Goal: Information Seeking & Learning: Learn about a topic

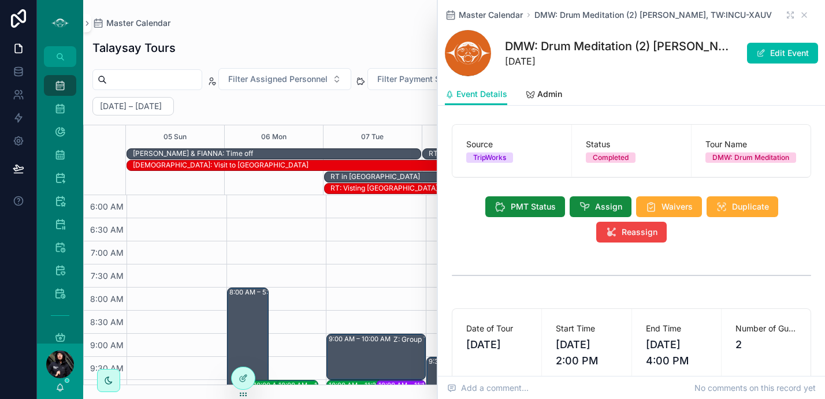
scroll to position [277, 0]
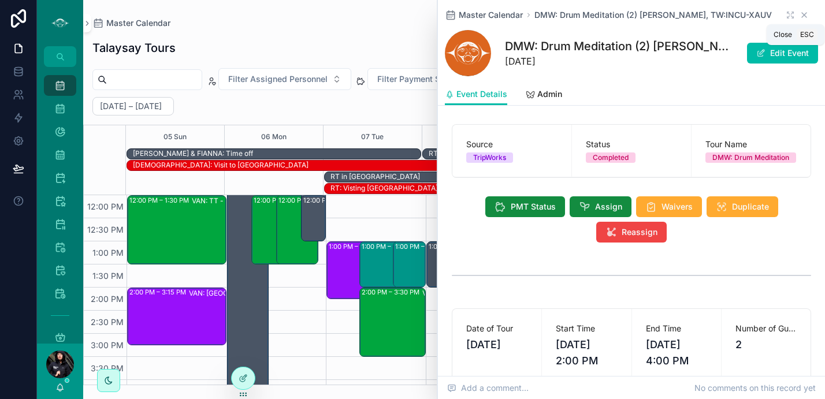
click at [800, 14] on icon "scrollable content" at bounding box center [804, 14] width 9 height 9
